Goal: Find specific page/section: Find specific page/section

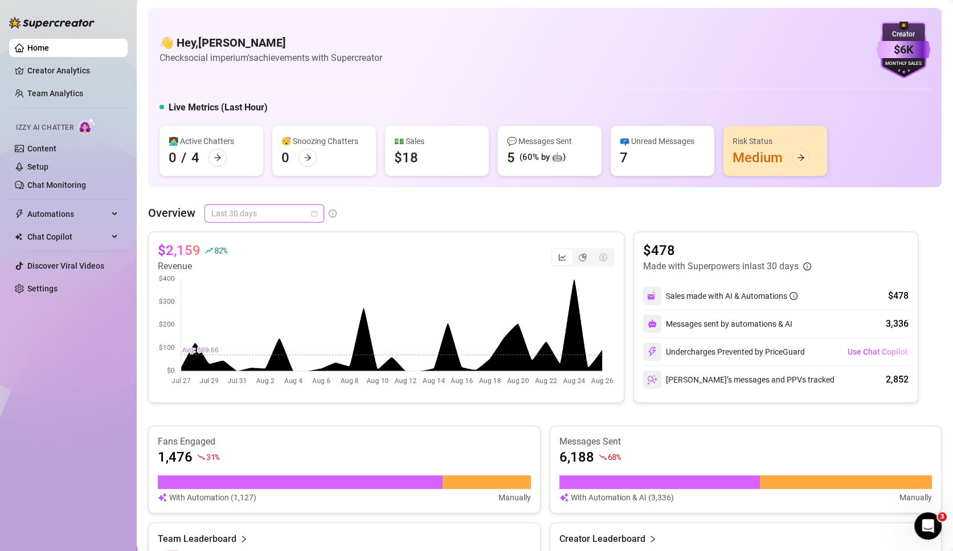
click at [260, 216] on span "Last 30 days" at bounding box center [264, 213] width 106 height 17
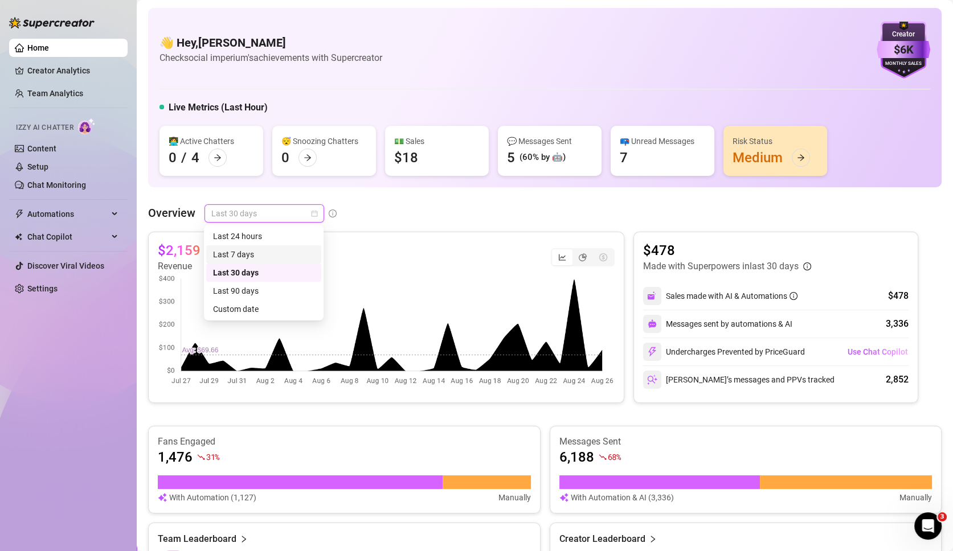
click at [262, 254] on div "Last 7 days" at bounding box center [263, 254] width 101 height 13
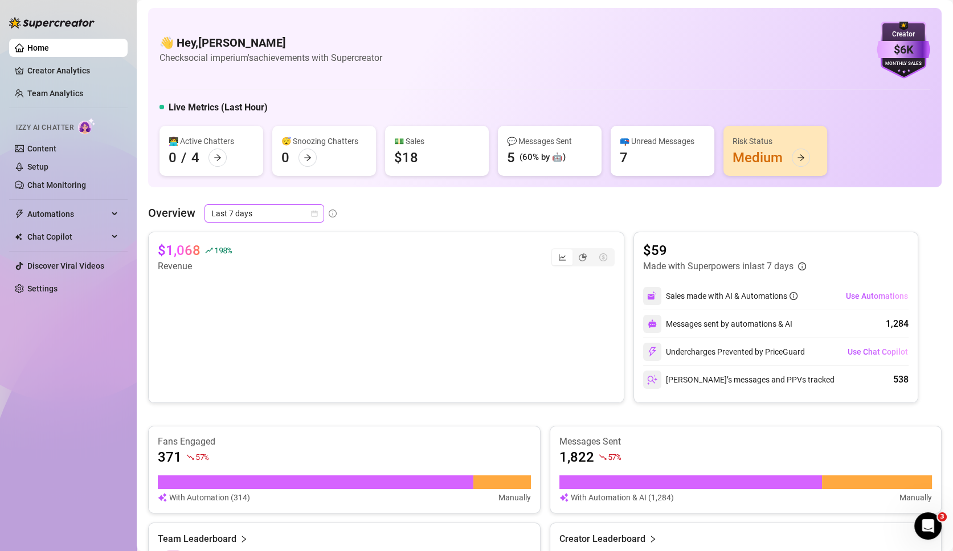
click at [228, 222] on span "Last 7 days" at bounding box center [264, 213] width 106 height 17
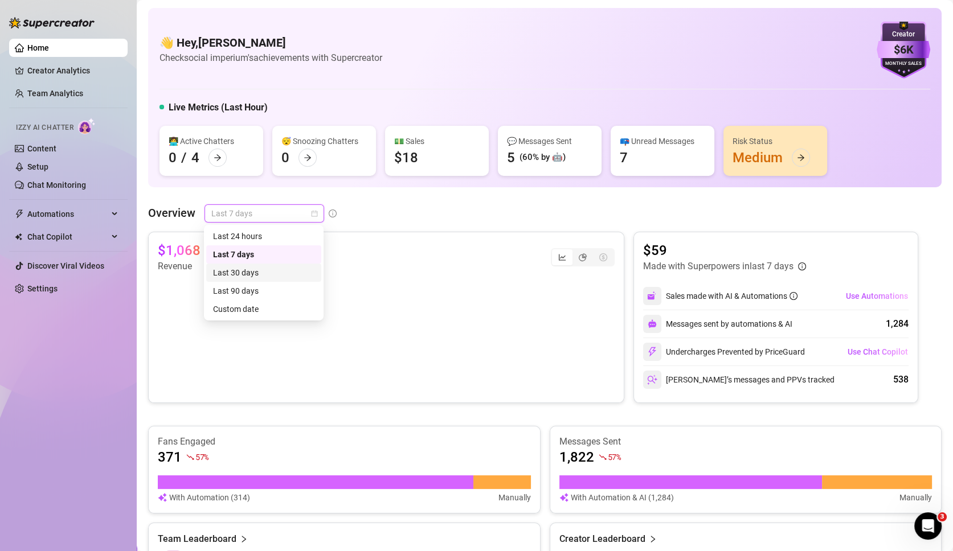
click at [245, 273] on div "Last 30 days" at bounding box center [263, 273] width 101 height 13
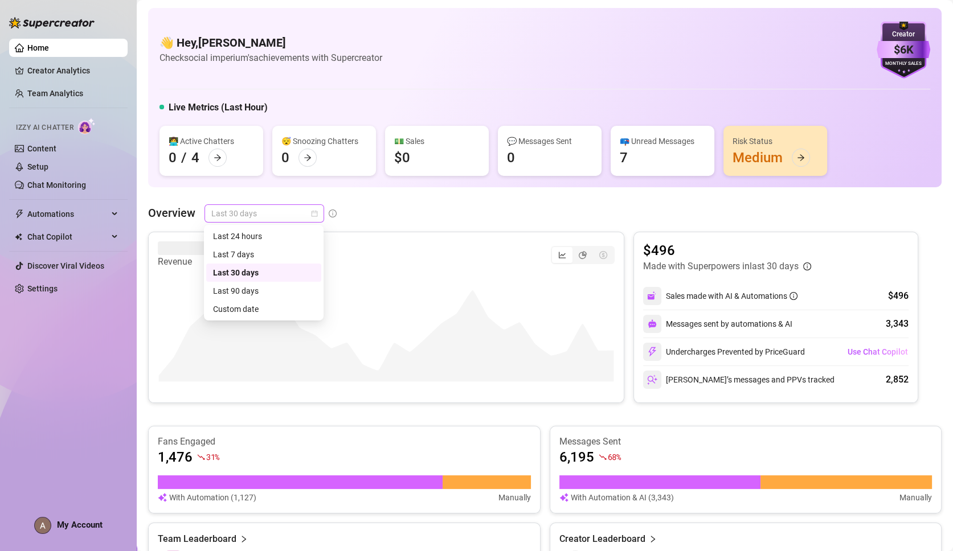
click at [269, 218] on span "Last 30 days" at bounding box center [264, 213] width 106 height 17
click at [261, 251] on div "Last 7 days" at bounding box center [263, 254] width 101 height 13
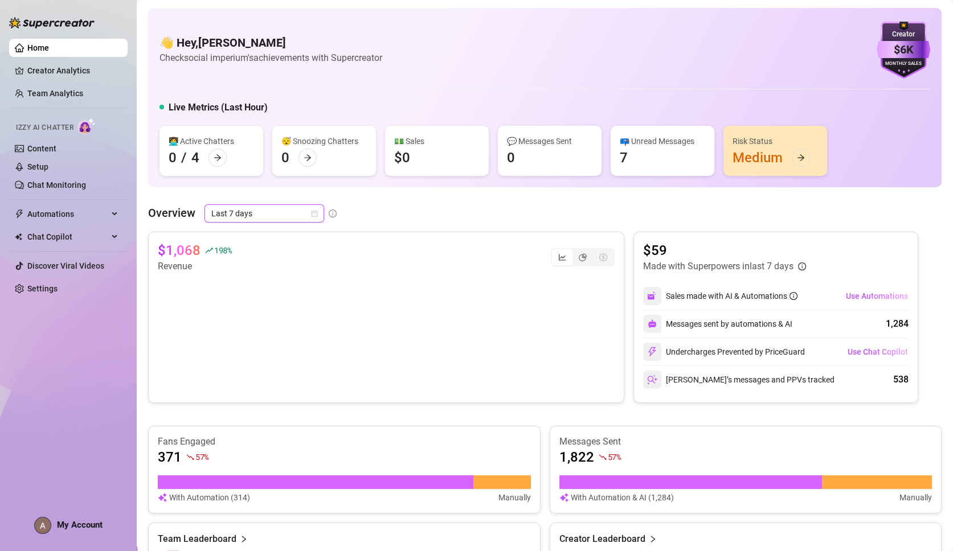
click at [226, 205] on span "Last 7 days" at bounding box center [264, 213] width 106 height 17
click at [51, 91] on link "Team Analytics" at bounding box center [55, 93] width 56 height 9
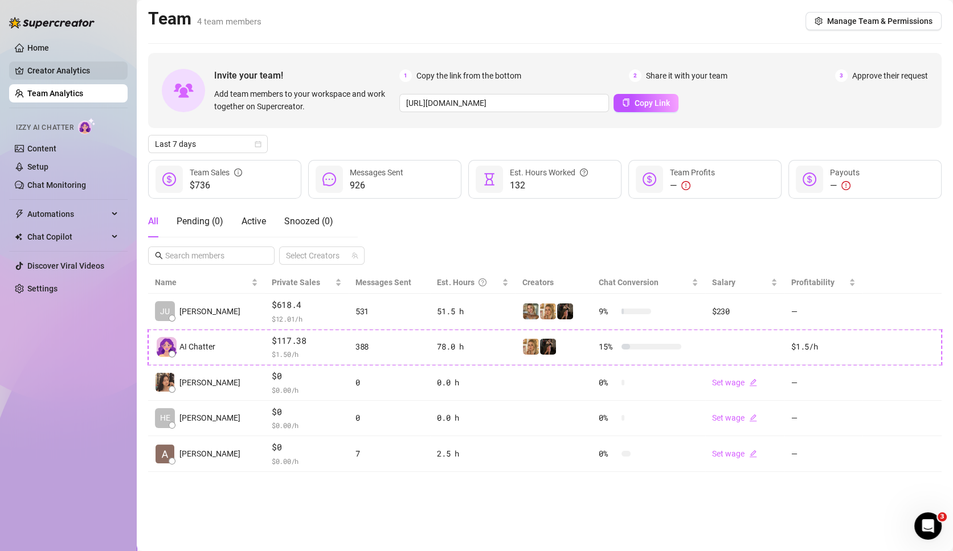
click at [84, 74] on link "Creator Analytics" at bounding box center [72, 71] width 91 height 18
